Goal: Task Accomplishment & Management: Manage account settings

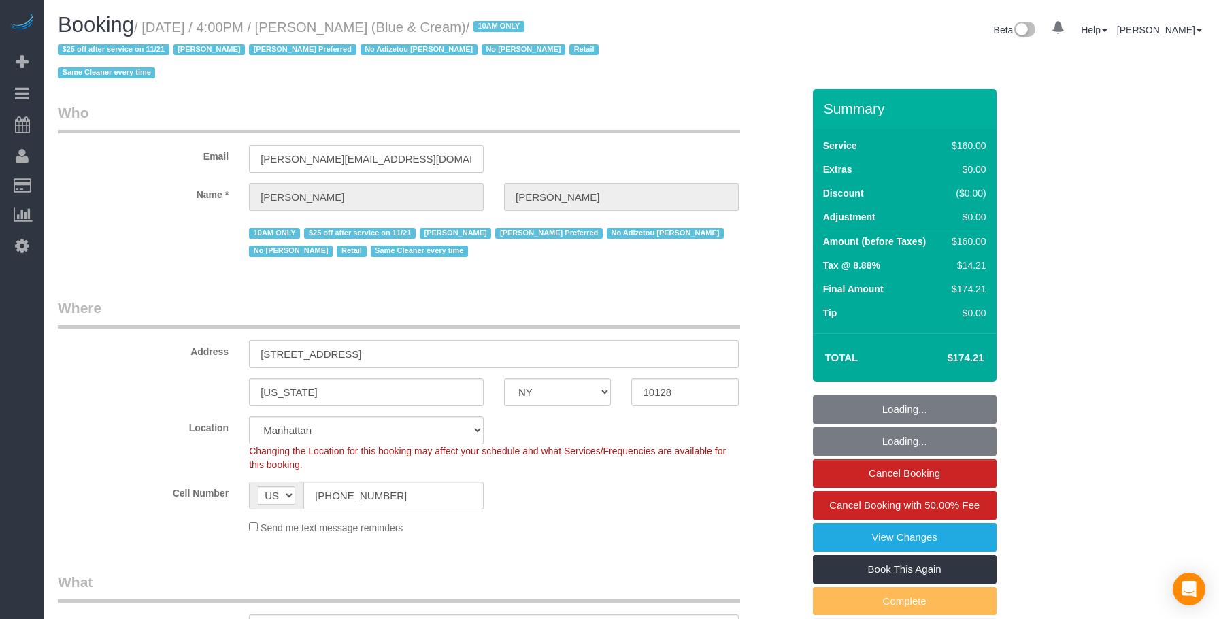
select select "NY"
select select "string:stripe-pm_1RrPad4VGloSiKo7K45zcC9I"
select select "number:89"
select select "number:90"
select select "number:15"
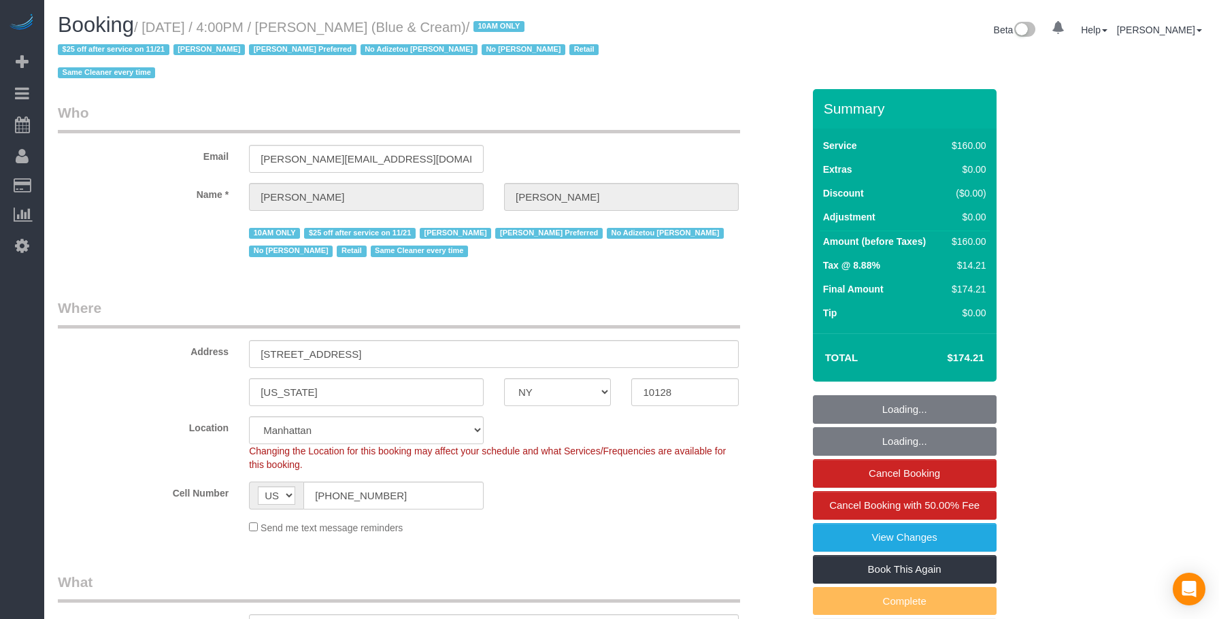
select select "number:5"
select select "spot38"
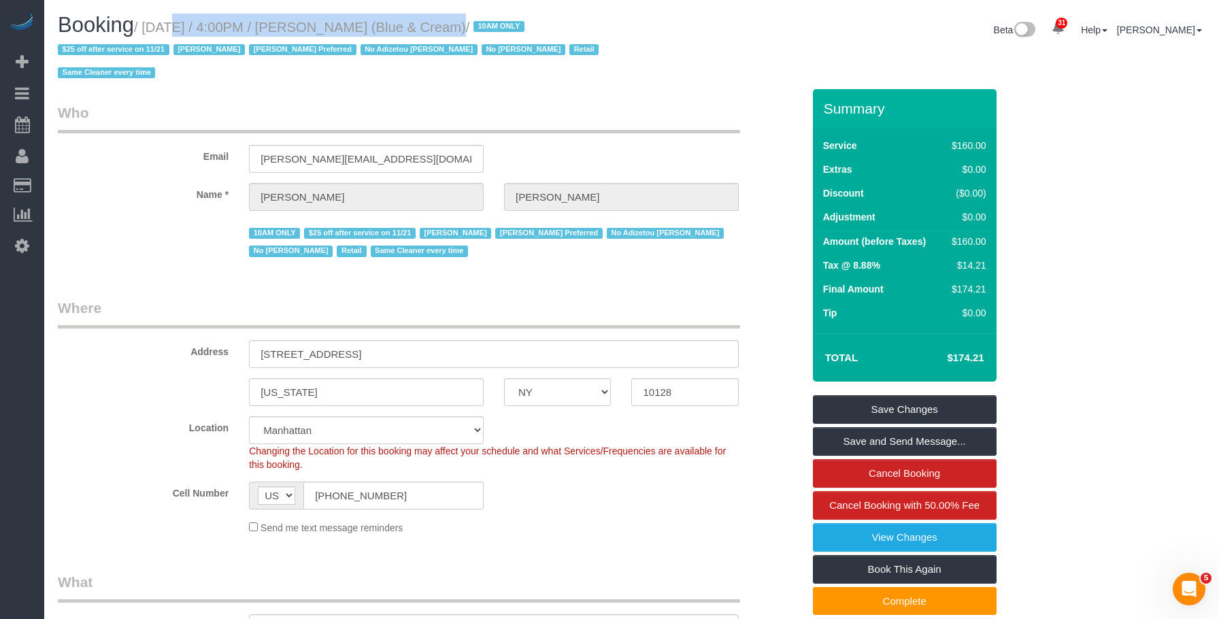
drag, startPoint x: 149, startPoint y: 26, endPoint x: 1142, endPoint y: 282, distance: 1025.1
click at [409, 29] on small "/ October 01, 2025 / 4:00PM / Jeff Goldstein (Blue & Cream) / 10AM ONLY $25 off…" at bounding box center [330, 50] width 545 height 61
copy small "October 01, 2025 / 4:00PM / Jeff Goldstein"
drag, startPoint x: 650, startPoint y: 64, endPoint x: 645, endPoint y: 127, distance: 63.4
click at [651, 64] on div "Booking / October 01, 2025 / 4:00PM / Jeff Goldstein (Blue & Cream) / 10AM ONLY…" at bounding box center [632, 51] width 1168 height 75
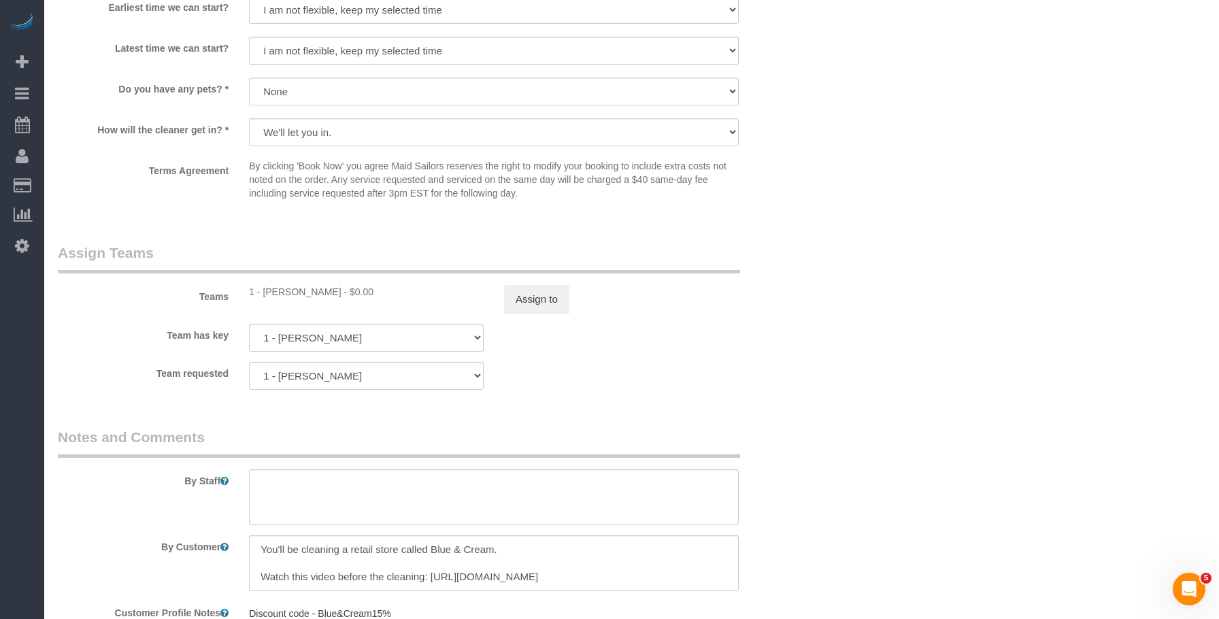
scroll to position [1496, 0]
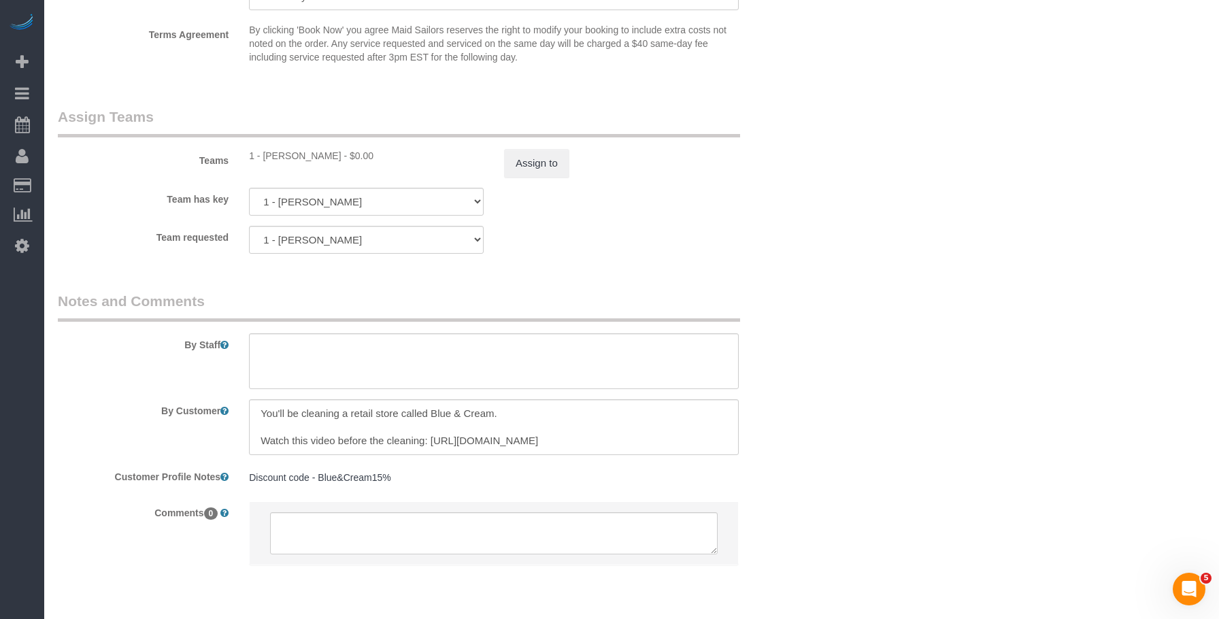
click at [288, 155] on div "1 - Abdoulaye Sow - $0.00" at bounding box center [366, 156] width 235 height 14
copy div "Abdoulaye"
click at [791, 228] on div "Team requested 1 - Abdoulaye Sow 000- Donna Mercado 000 - Partnerships 000 - TE…" at bounding box center [430, 240] width 765 height 28
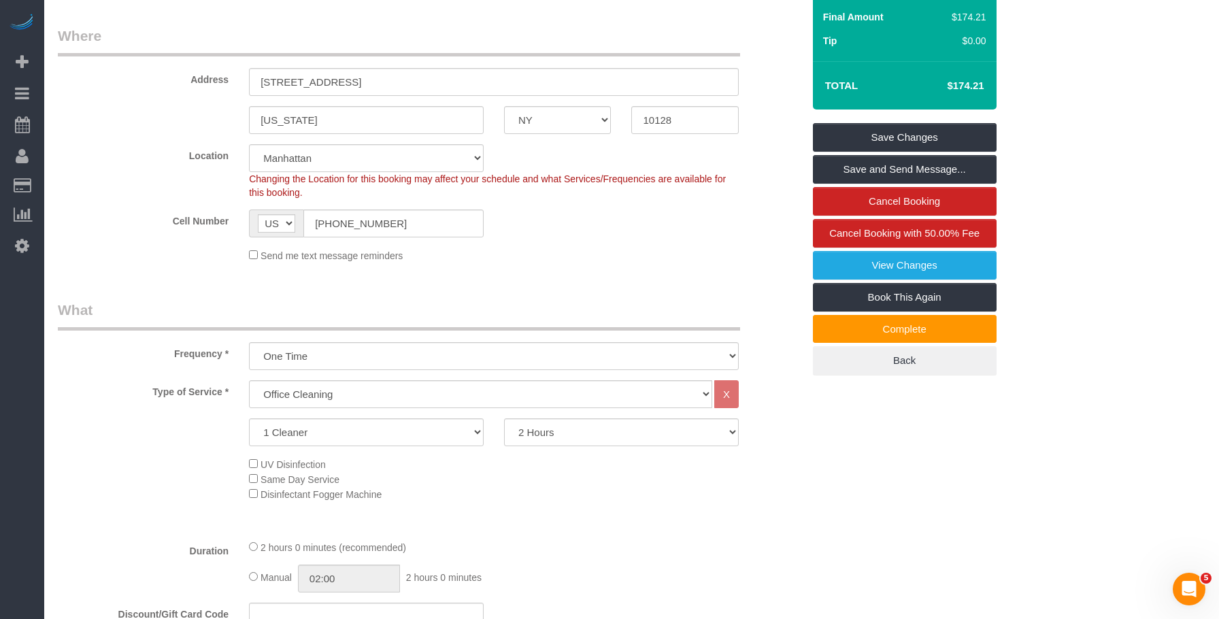
scroll to position [476, 0]
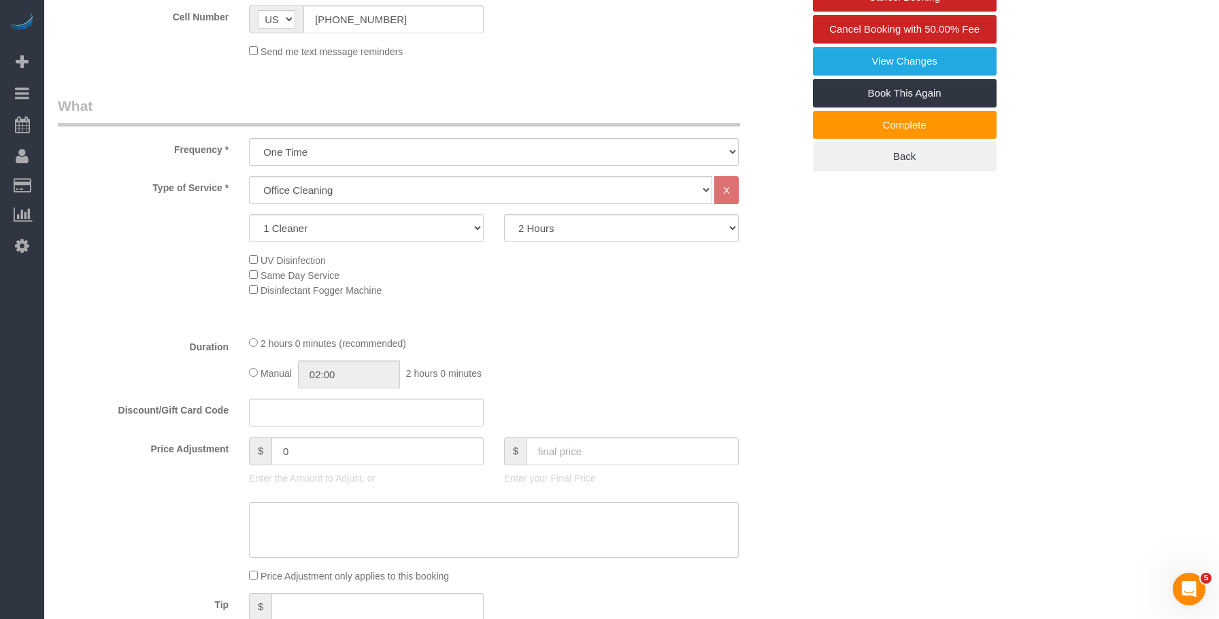
click at [662, 302] on div "Type of Service * Under 1,000 sq. ft. 1,001 - 1,500 sq. ft. 1,500+ sq. ft. Cust…" at bounding box center [430, 250] width 745 height 148
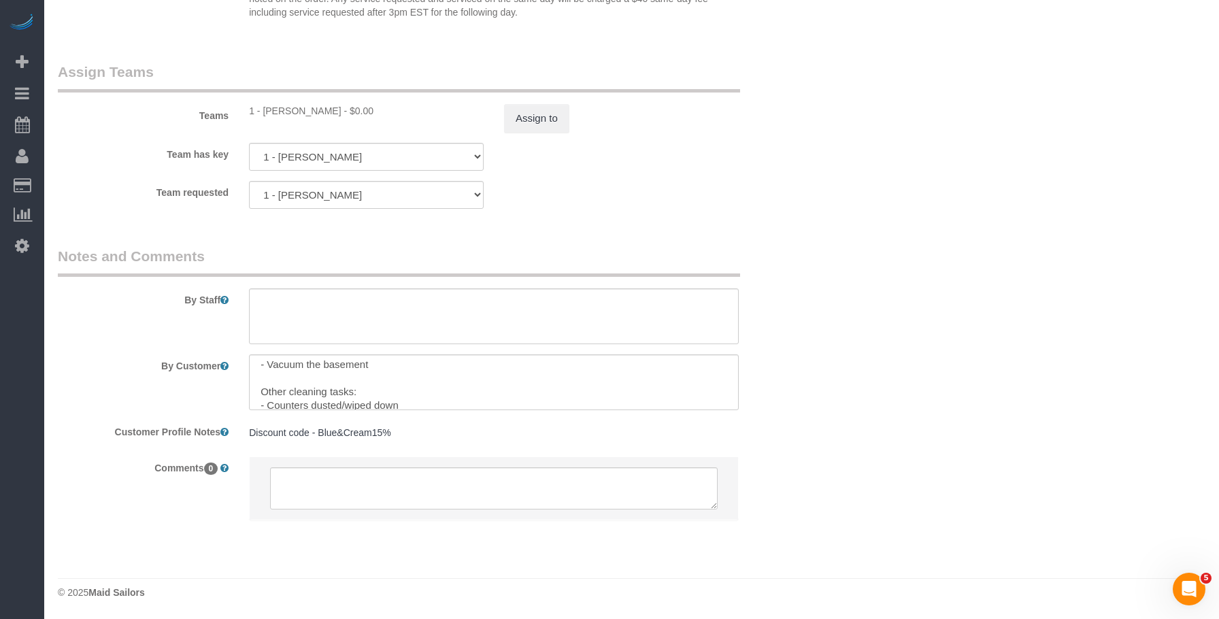
scroll to position [136, 0]
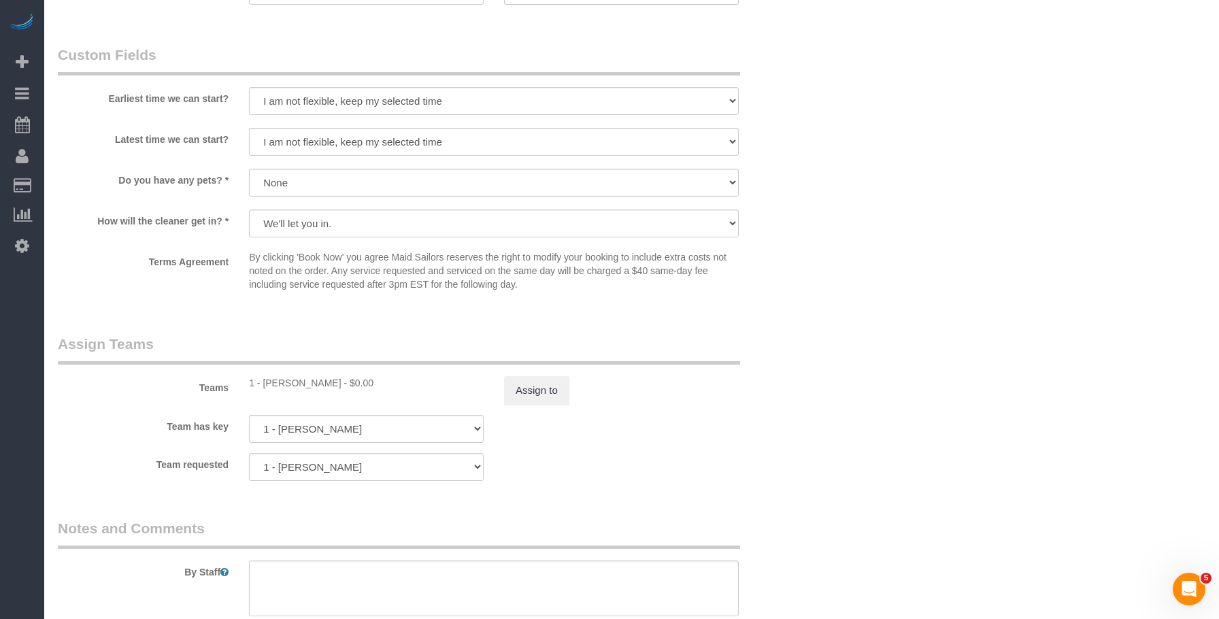
scroll to position [1541, 0]
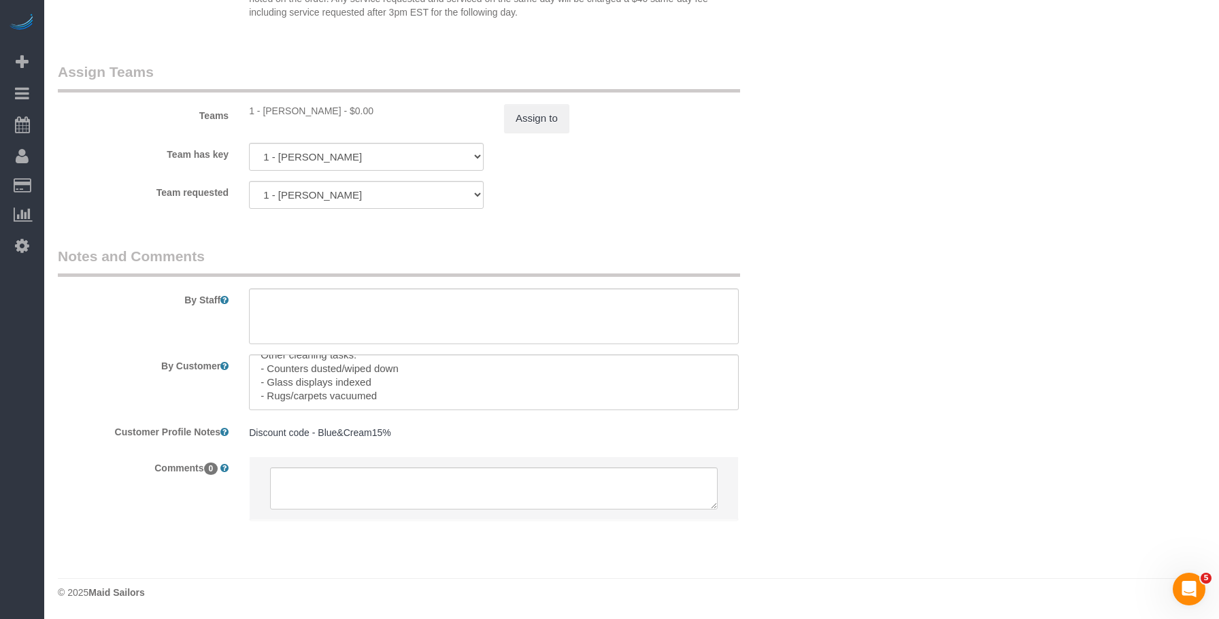
drag, startPoint x: 834, startPoint y: 235, endPoint x: 869, endPoint y: 258, distance: 41.7
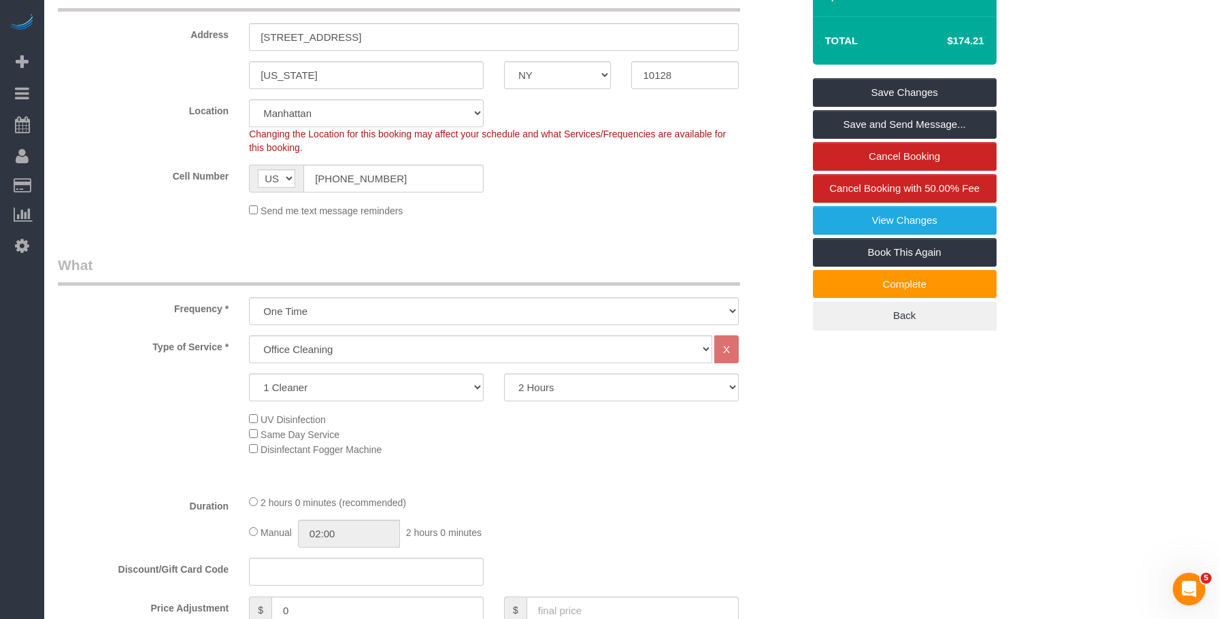
scroll to position [0, 0]
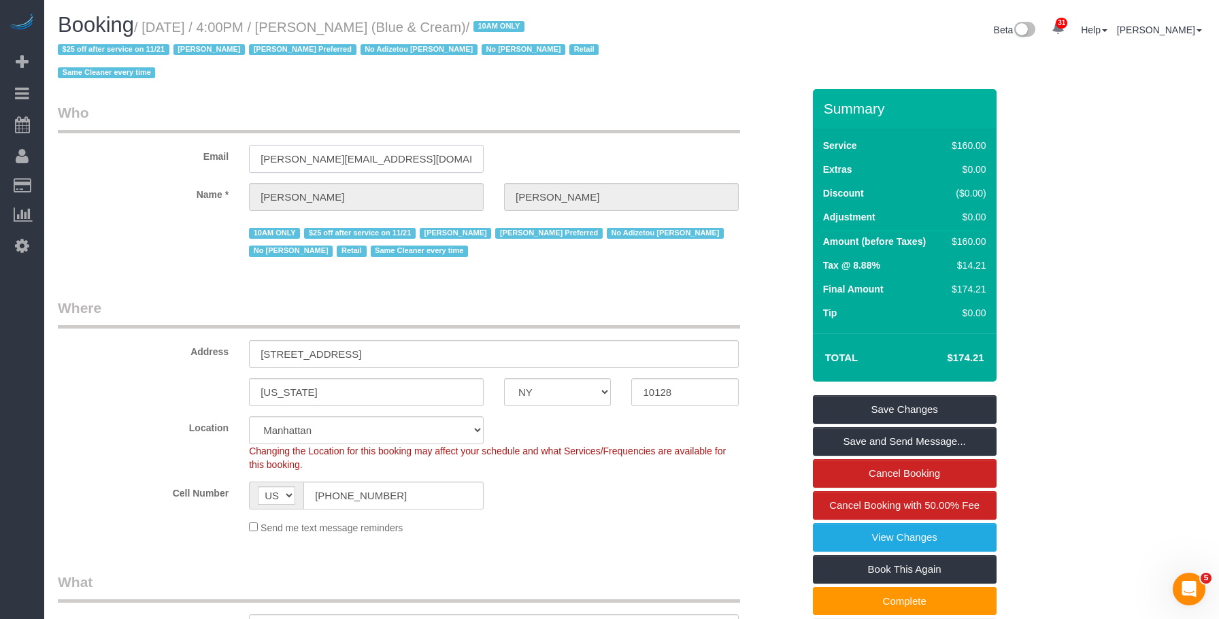
drag, startPoint x: 369, startPoint y: 162, endPoint x: 84, endPoint y: 184, distance: 285.1
click at [131, 154] on div "Email jeff@blueandcream.com" at bounding box center [430, 138] width 765 height 70
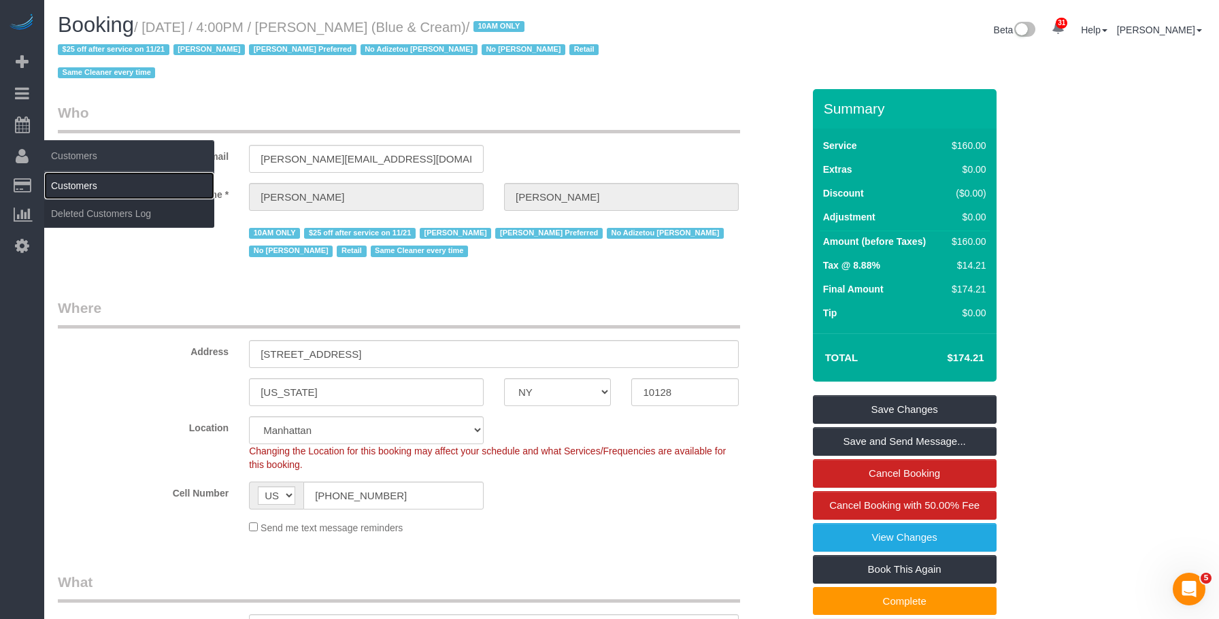
click at [94, 186] on link "Customers" at bounding box center [129, 185] width 170 height 27
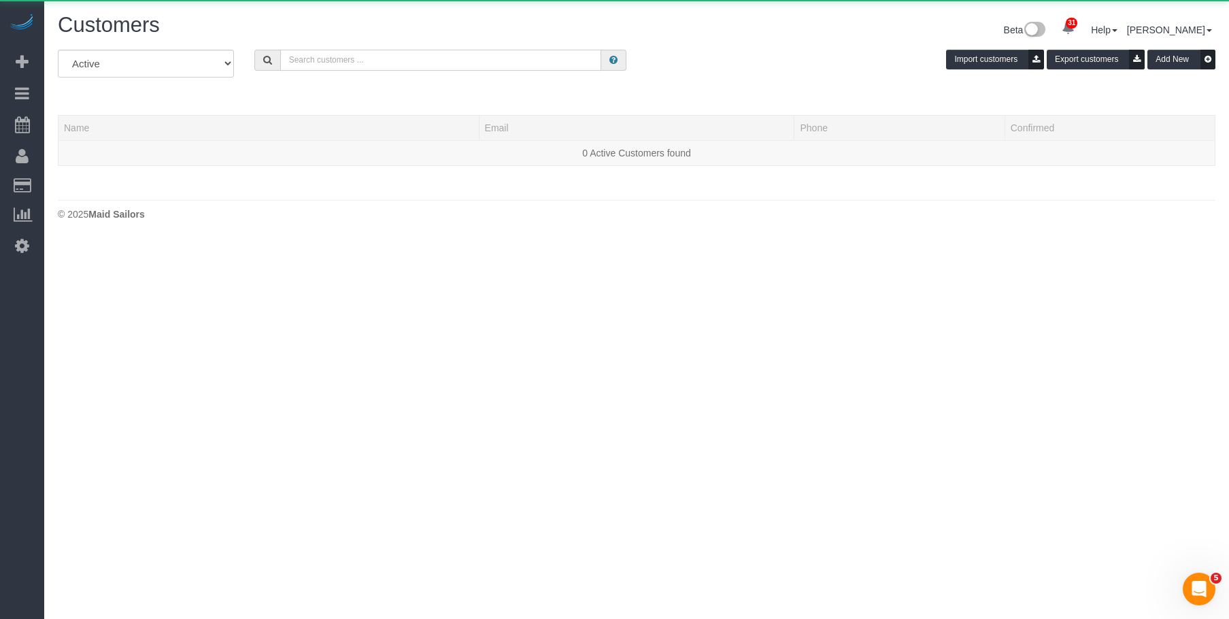
click at [497, 62] on input "text" at bounding box center [440, 60] width 321 height 21
paste input "[PERSON_NAME][EMAIL_ADDRESS][DOMAIN_NAME]"
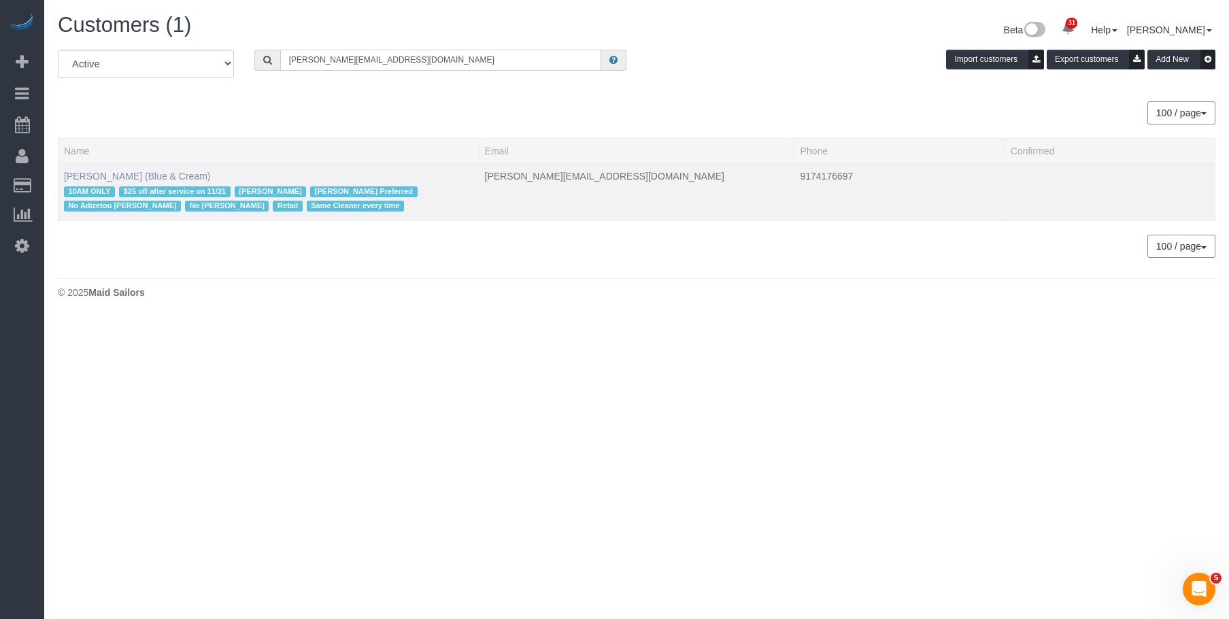
type input "[PERSON_NAME][EMAIL_ADDRESS][DOMAIN_NAME]"
click at [125, 173] on link "Jeff Goldstein (Blue & Cream)" at bounding box center [137, 176] width 147 height 11
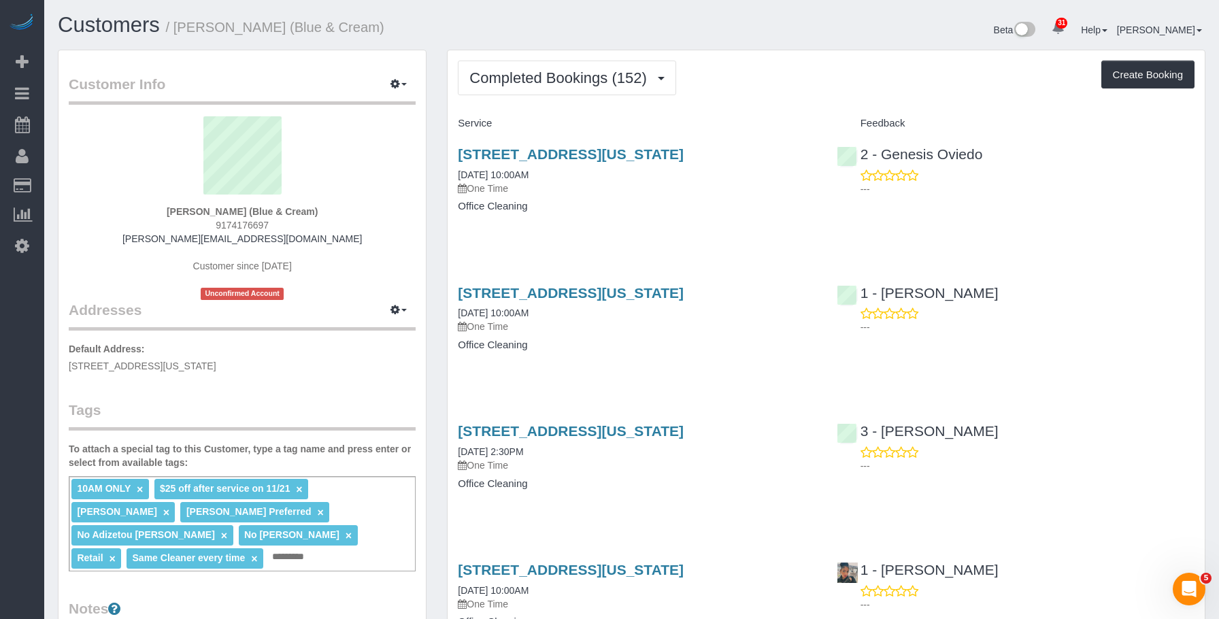
click at [680, 203] on h4 "Office Cleaning" at bounding box center [637, 207] width 358 height 12
click at [683, 152] on link "409 Bleecker Street, New York, NY 10014" at bounding box center [571, 154] width 226 height 16
click at [624, 215] on div "409 Bleecker Street, New York, NY 10014 08/05/2025 10:00AM One Time Office Clea…" at bounding box center [636, 187] width 378 height 105
click at [608, 332] on p "One Time" at bounding box center [637, 327] width 358 height 14
click at [620, 292] on link "1196 Madison Ave, New York, NY 10128" at bounding box center [571, 293] width 226 height 16
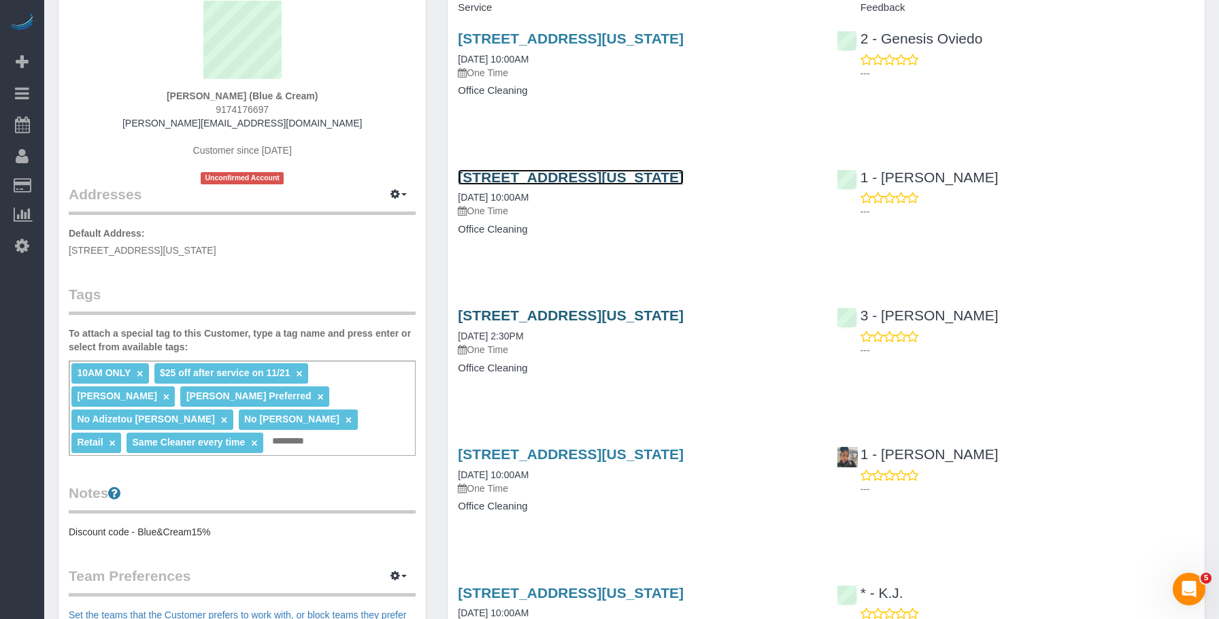
scroll to position [204, 0]
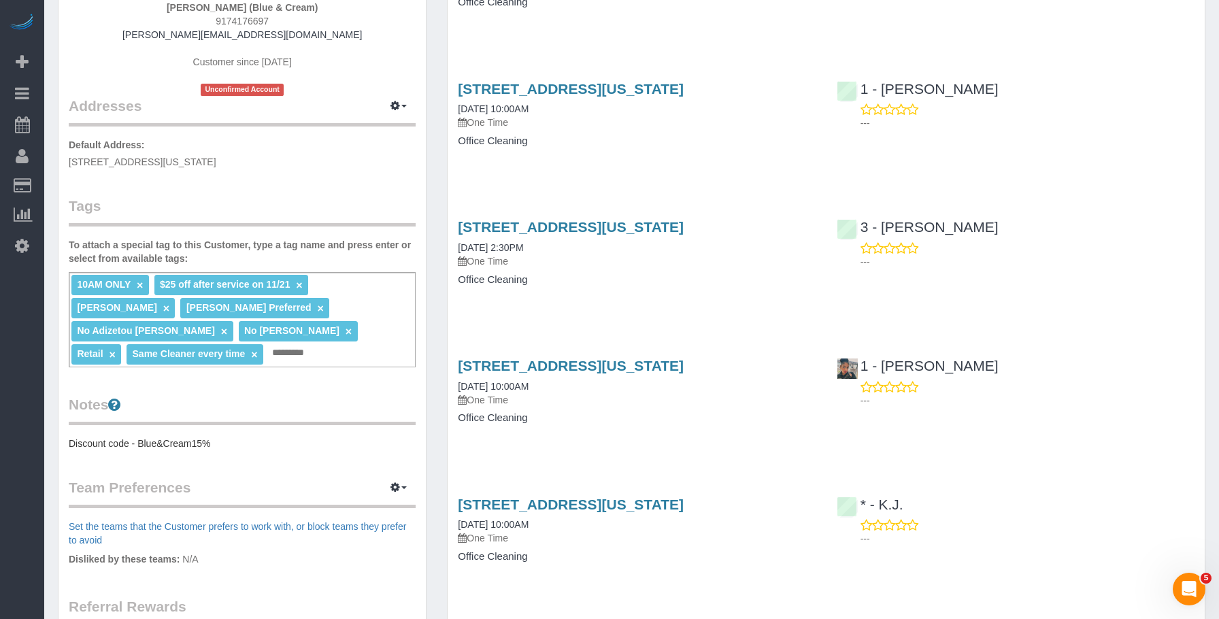
click at [632, 251] on div "409 Bleecker Street, New York, NY 10014 11/21/2024 2:30PM One Time" at bounding box center [637, 243] width 358 height 49
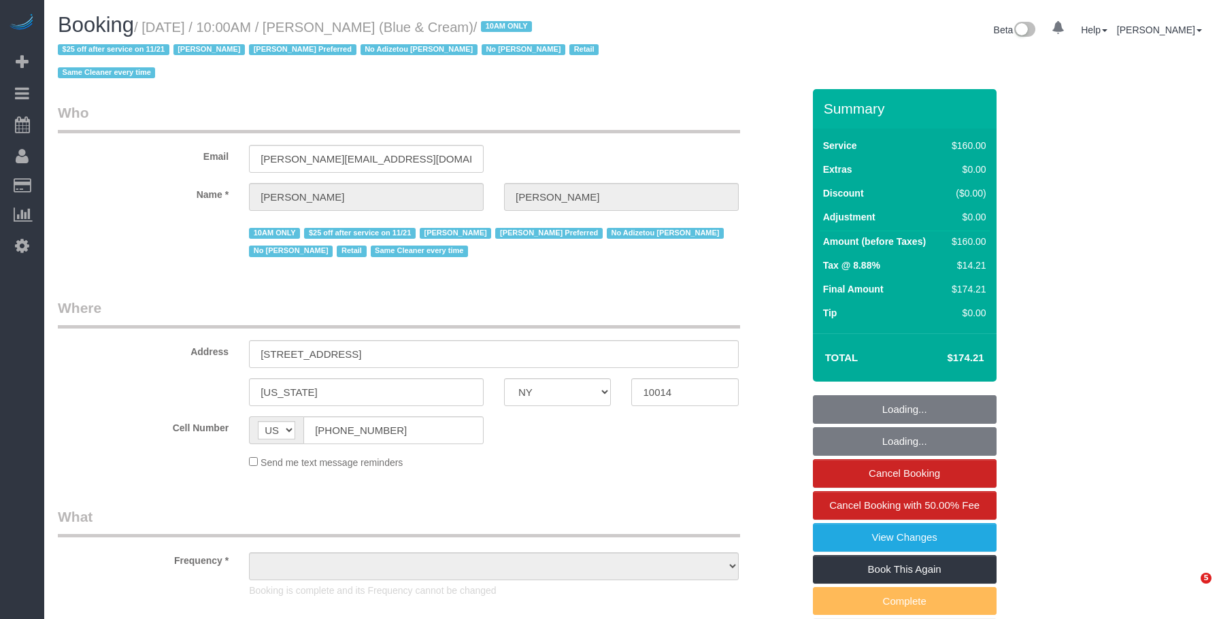
select select "NY"
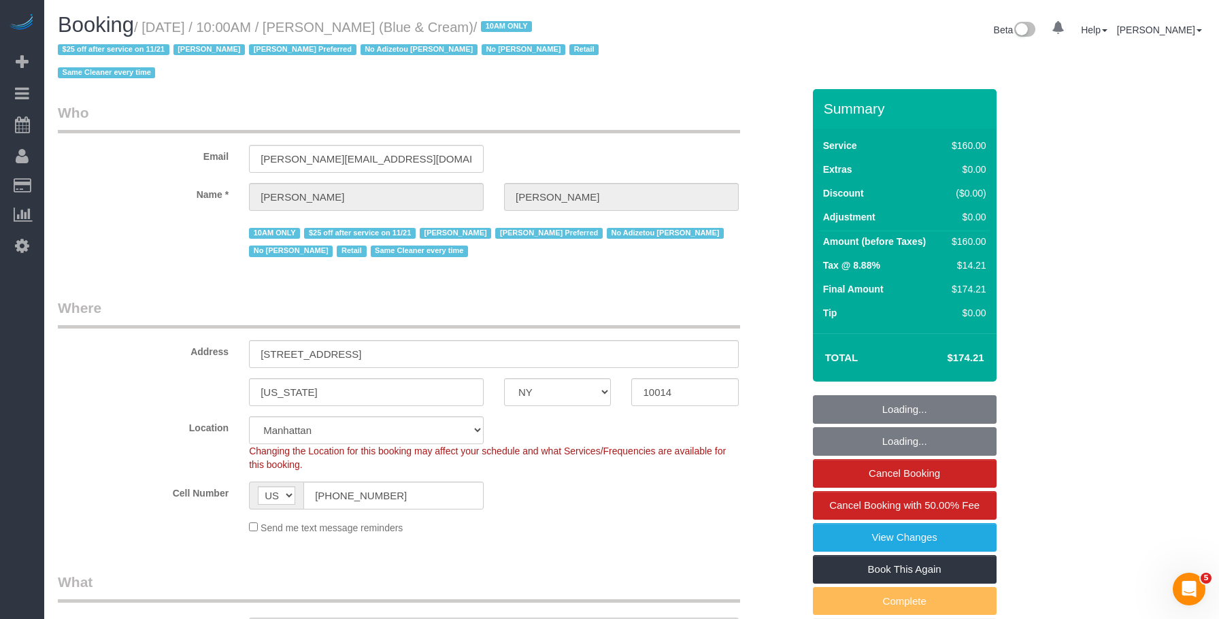
select select "string:stripe-pm_1RrPad4VGloSiKo7K45zcC9I"
select select "object:779"
select select "spot1"
select select "number:89"
select select "number:90"
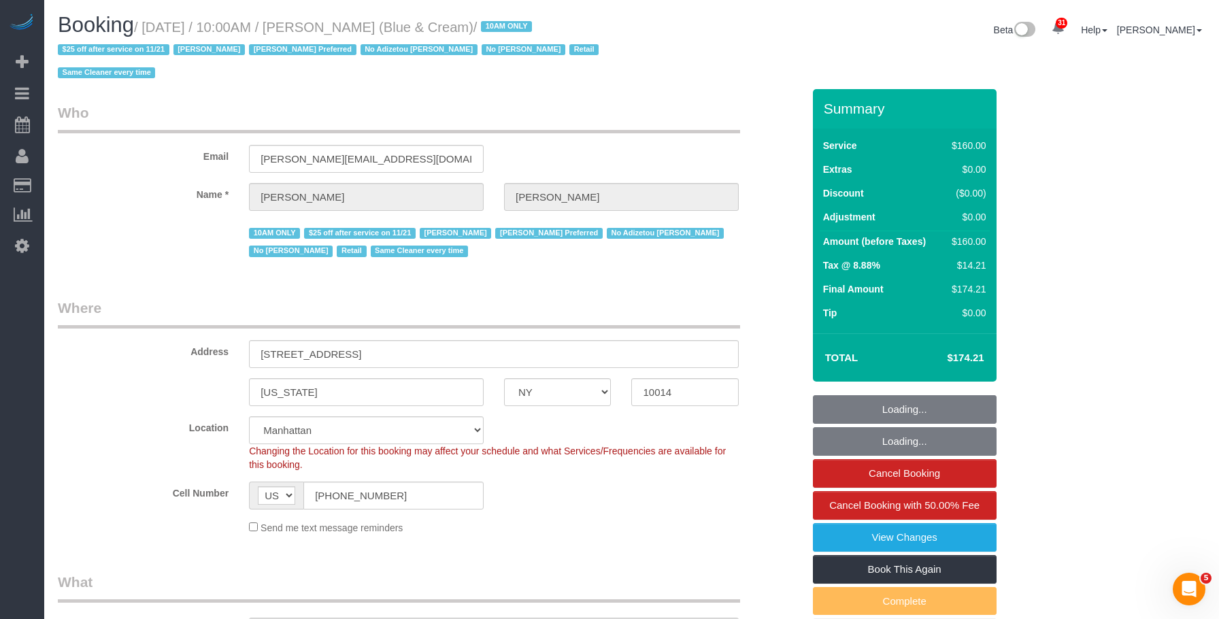
select select "number:15"
select select "number:5"
select select "object:1477"
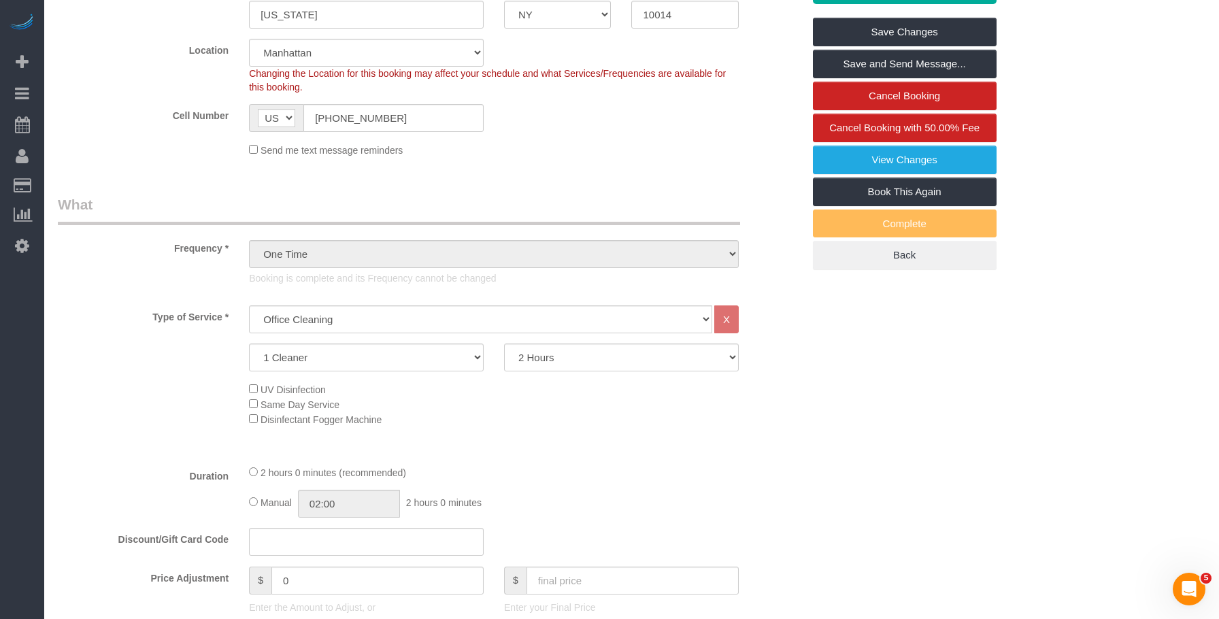
scroll to position [476, 0]
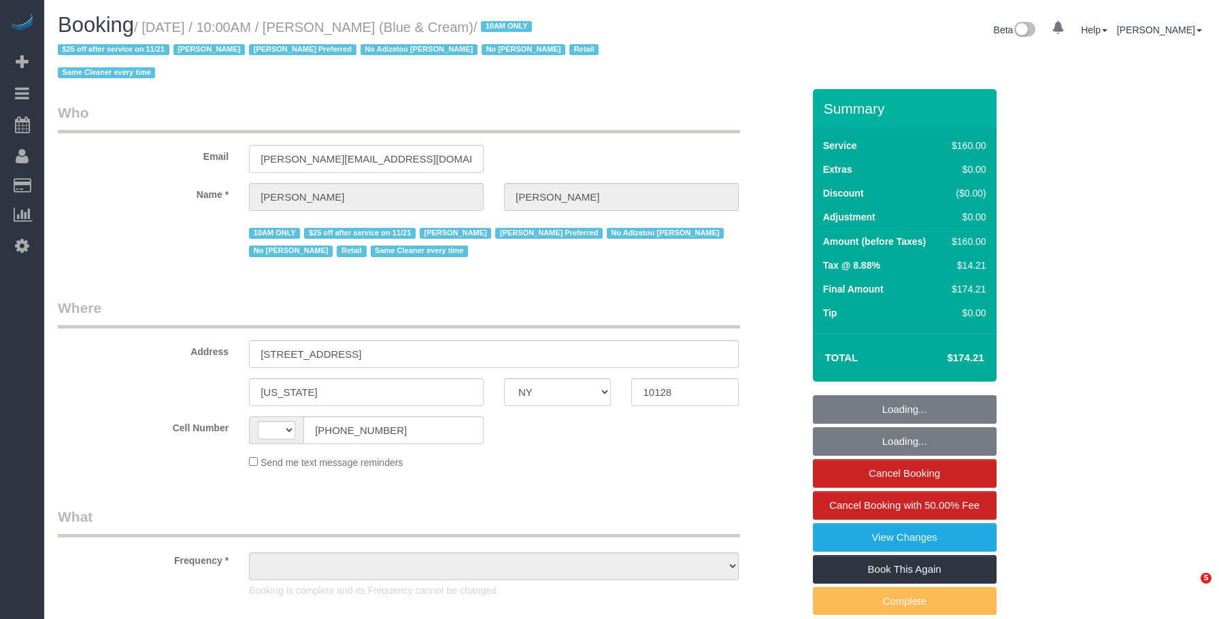
select select "NY"
select select "object:605"
select select "number:89"
select select "number:90"
select select "number:15"
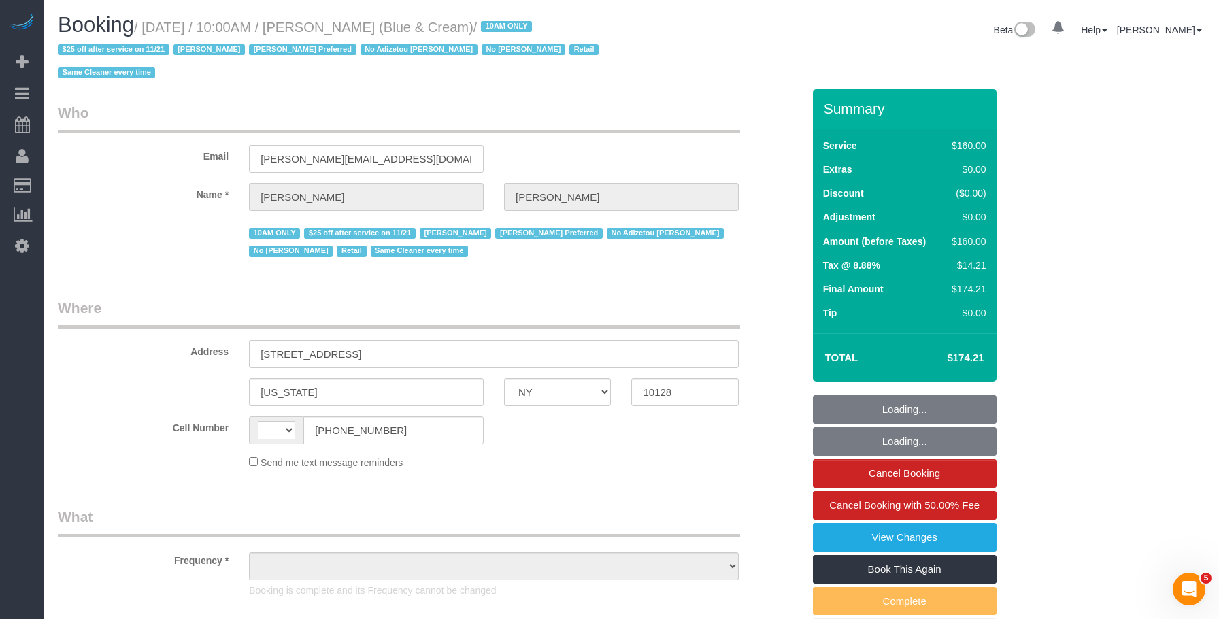
select select "number:5"
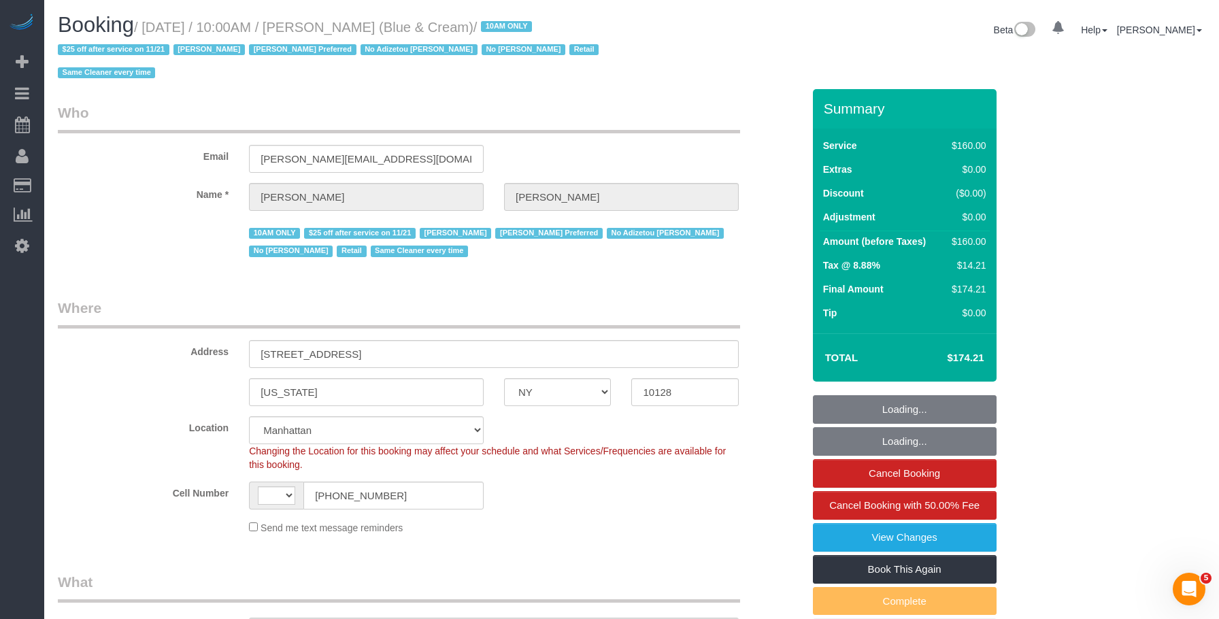
scroll to position [272, 0]
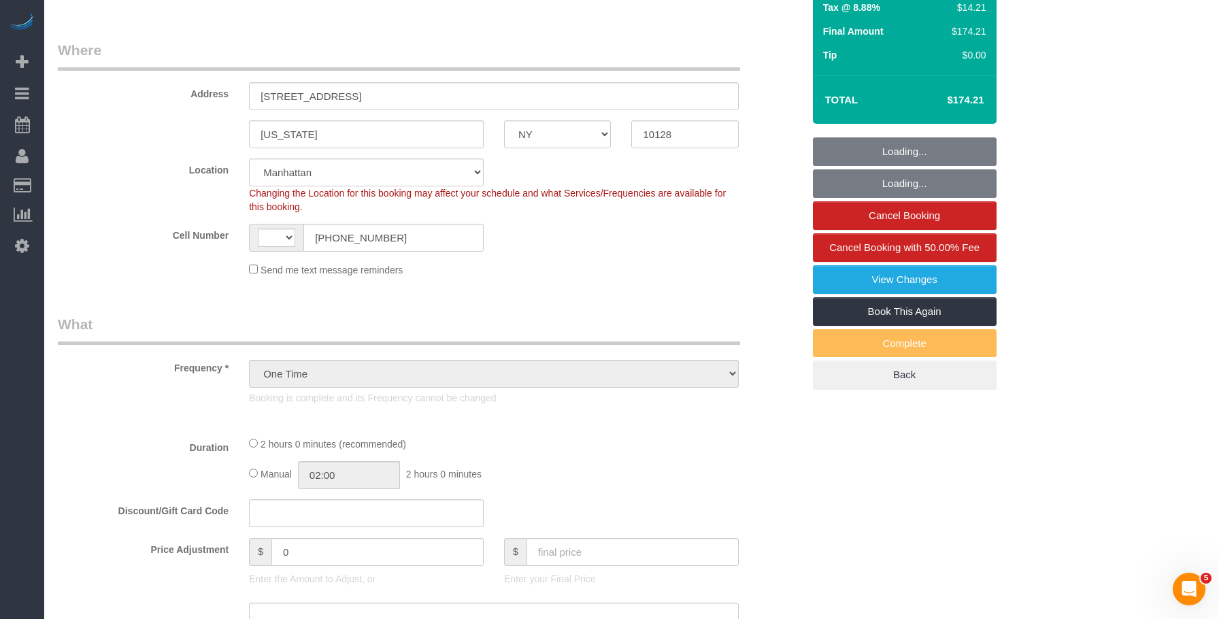
select select "object:1003"
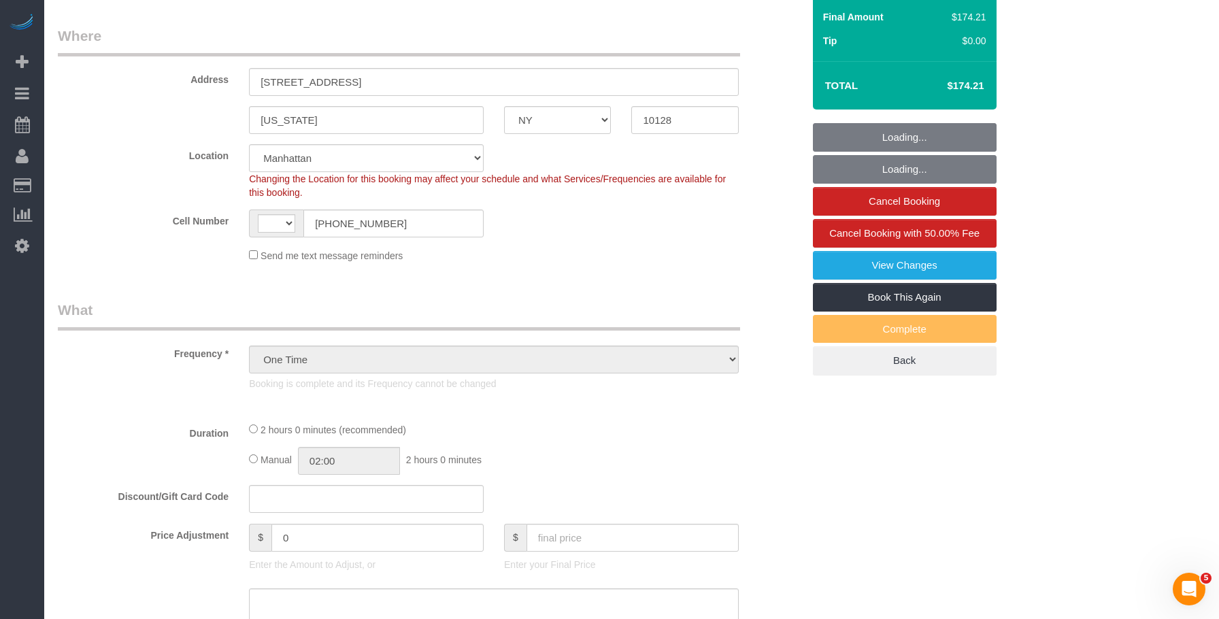
select select "string:[GEOGRAPHIC_DATA]"
select select "string:stripe-pm_1RrPad4VGloSiKo7K45zcC9I"
select select "spot1"
